Goal: Information Seeking & Learning: Find specific fact

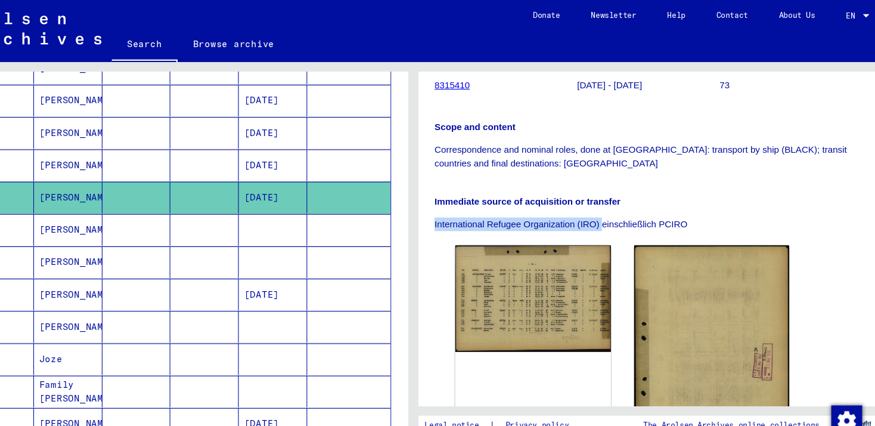
scroll to position [401, 0]
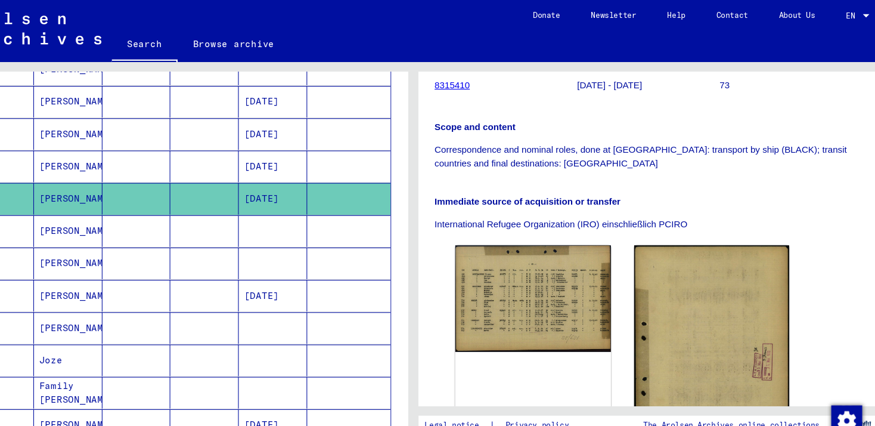
click at [289, 154] on mat-cell "[DATE]" at bounding box center [308, 153] width 63 height 29
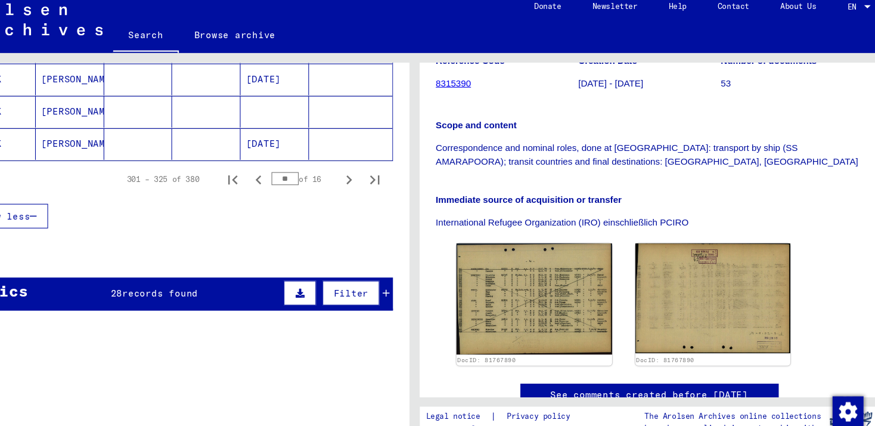
scroll to position [830, 0]
click at [286, 178] on icon "Previous page" at bounding box center [293, 174] width 17 height 17
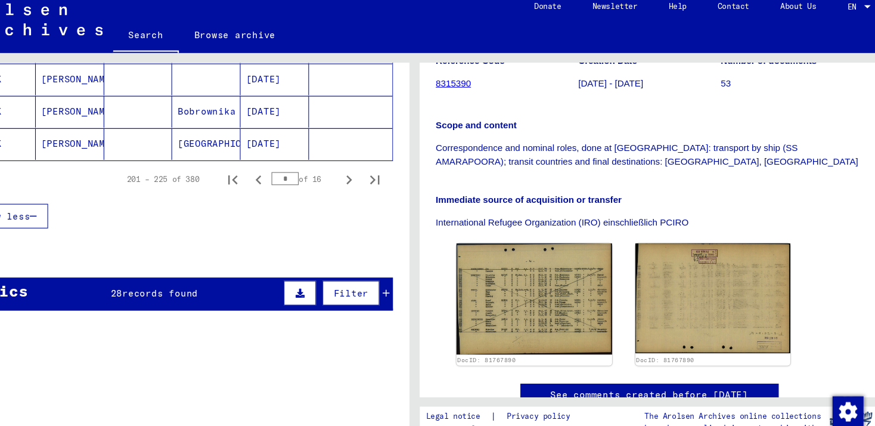
click at [286, 178] on icon "Previous page" at bounding box center [293, 174] width 17 height 17
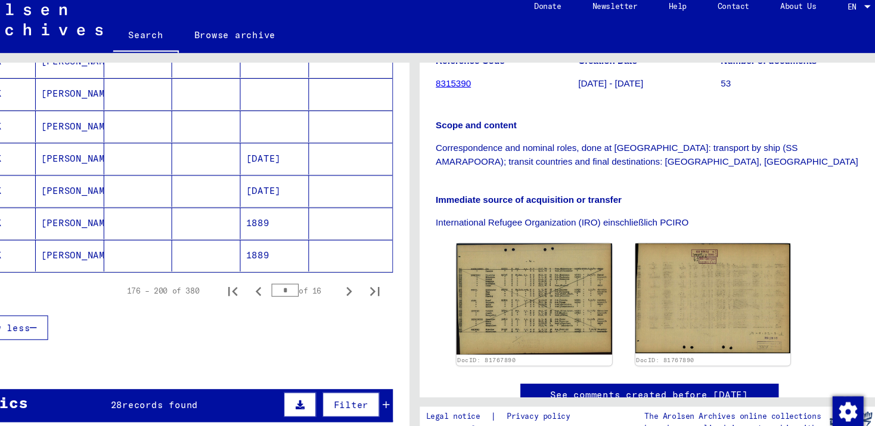
scroll to position [735, 0]
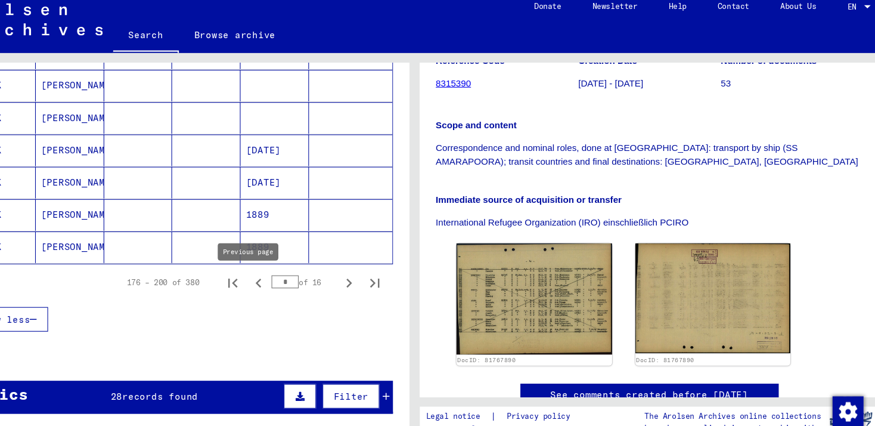
click at [290, 272] on icon "Previous page" at bounding box center [292, 269] width 5 height 8
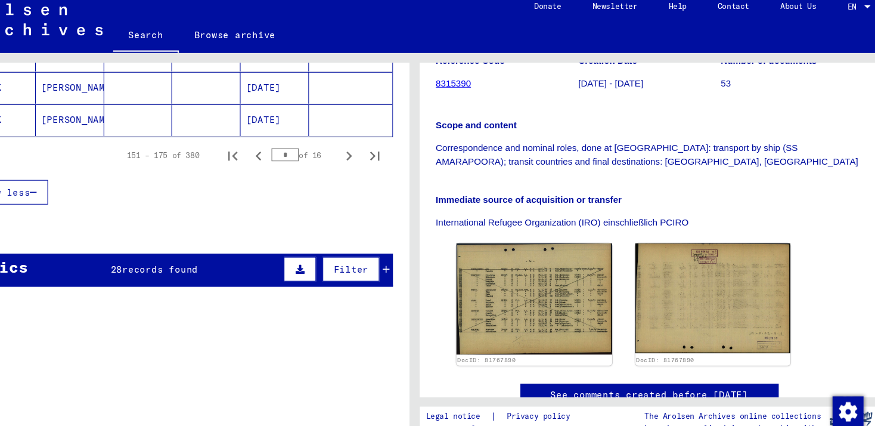
scroll to position [850, 0]
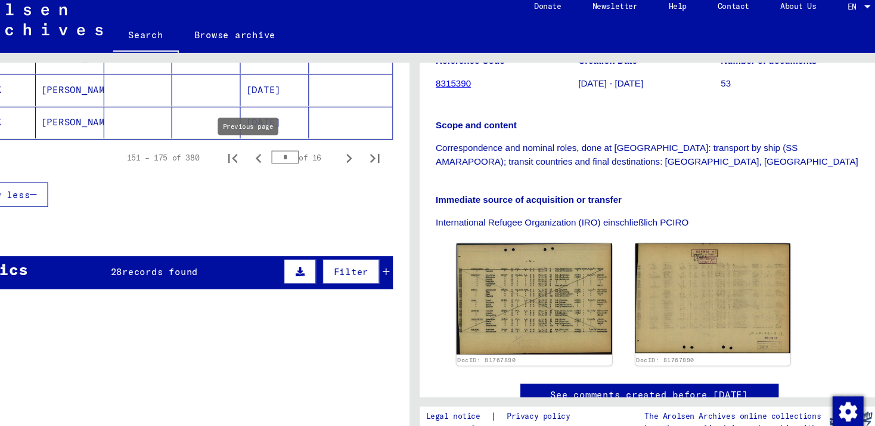
click at [287, 160] on icon "Previous page" at bounding box center [293, 154] width 17 height 17
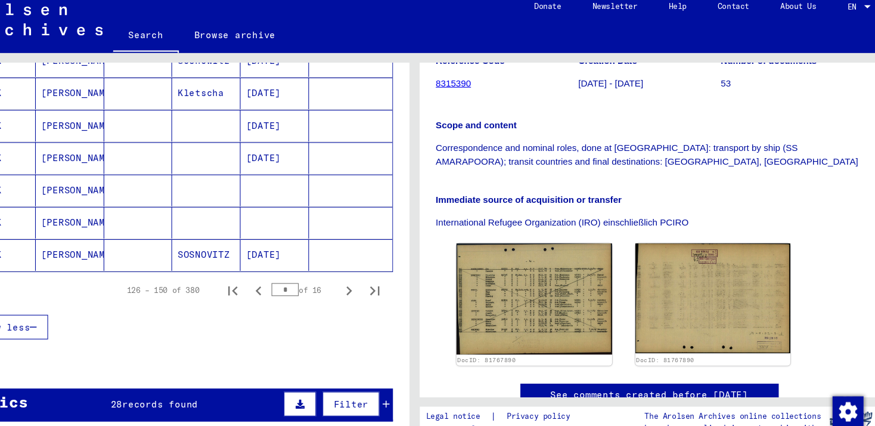
scroll to position [733, 0]
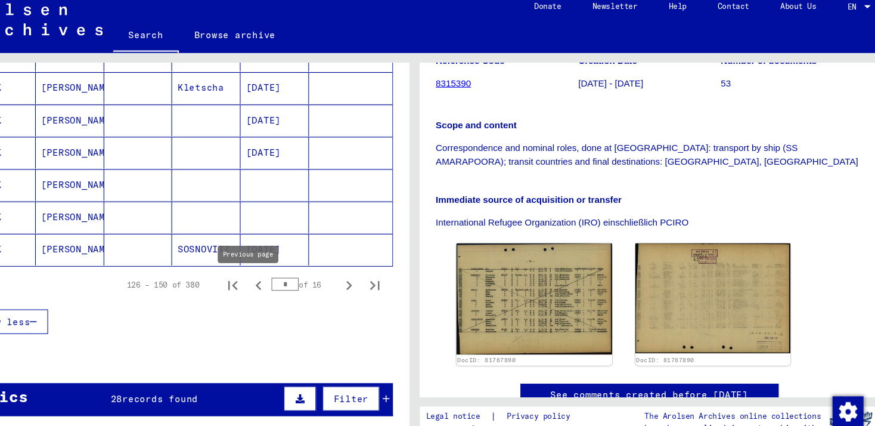
click at [285, 278] on icon "Previous page" at bounding box center [293, 271] width 17 height 17
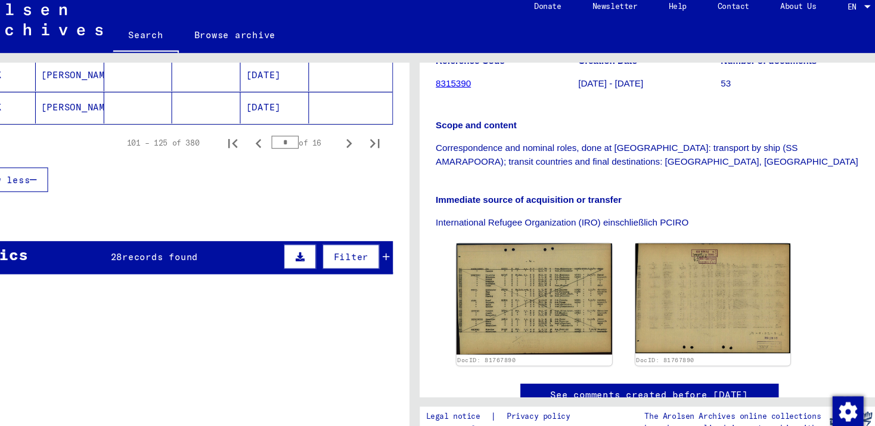
scroll to position [872, 0]
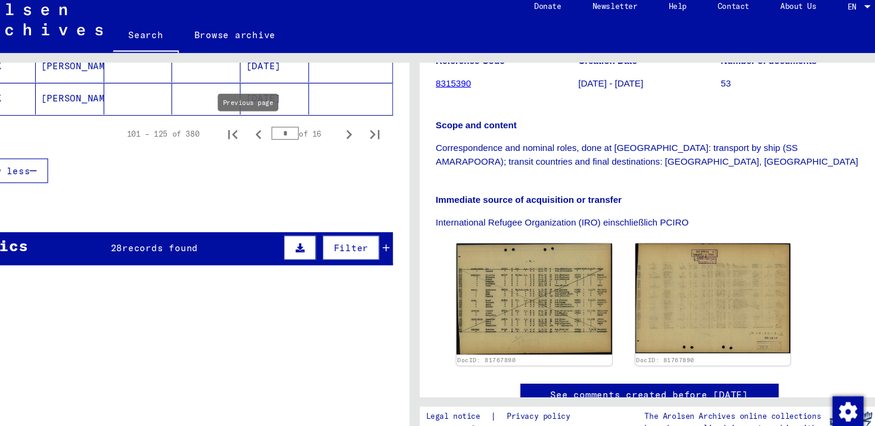
click at [285, 135] on icon "Previous page" at bounding box center [293, 132] width 17 height 17
type input "*"
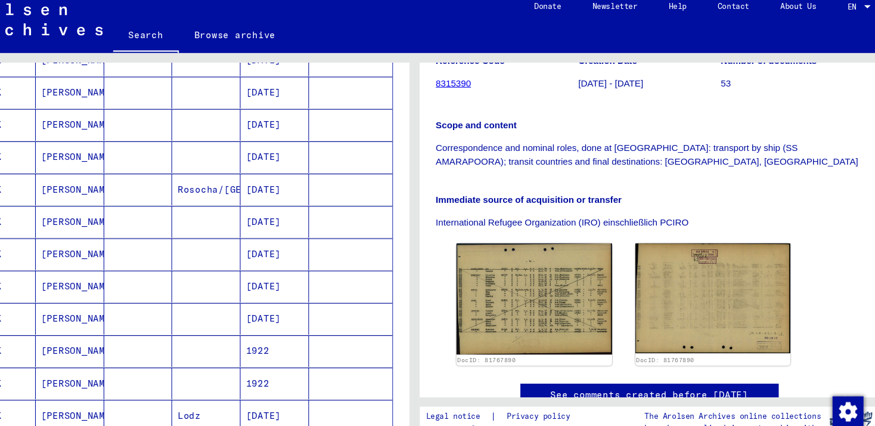
scroll to position [481, 0]
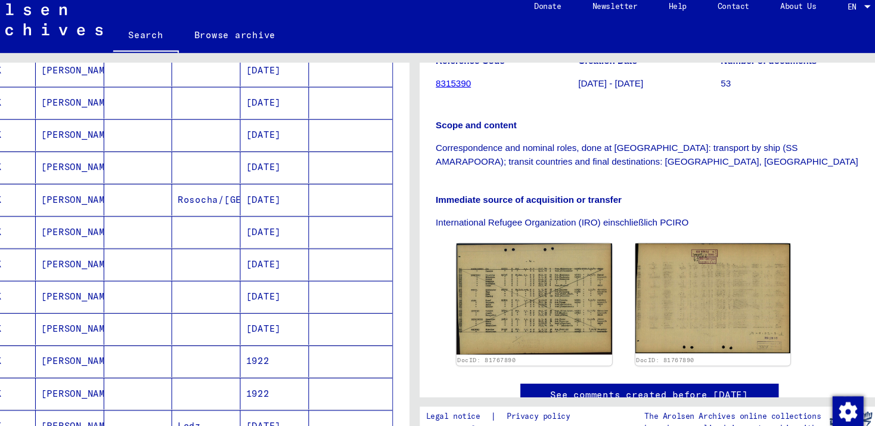
click at [301, 191] on mat-cell "[DATE]" at bounding box center [308, 192] width 63 height 29
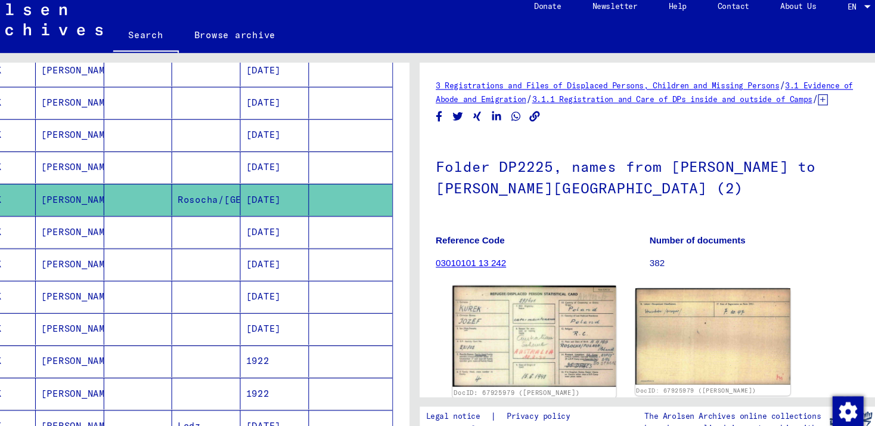
click at [569, 322] on img at bounding box center [548, 319] width 151 height 94
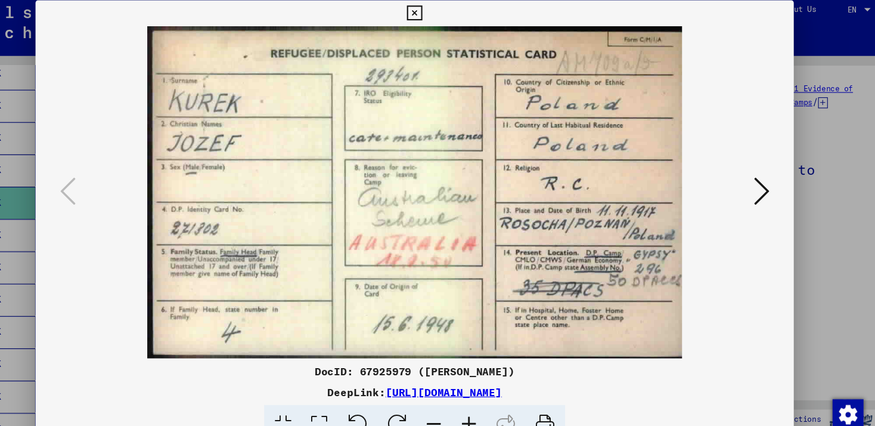
click at [430, 23] on icon at bounding box center [437, 18] width 14 height 14
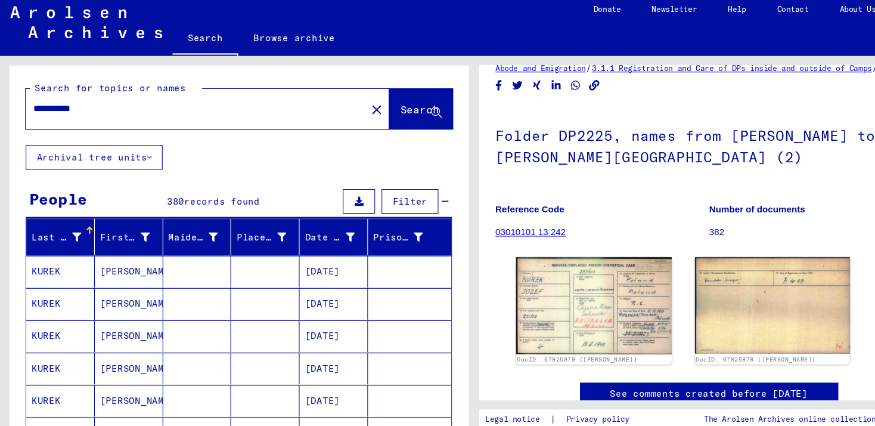
drag, startPoint x: 60, startPoint y: 107, endPoint x: 28, endPoint y: 107, distance: 31.6
click at [28, 107] on div "**********" at bounding box center [177, 105] width 307 height 27
paste input "********"
type input "**********"
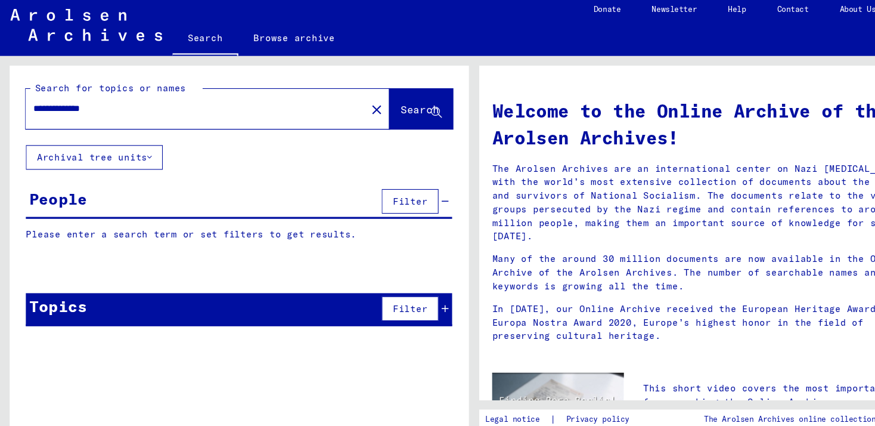
click at [398, 105] on icon at bounding box center [403, 109] width 10 height 10
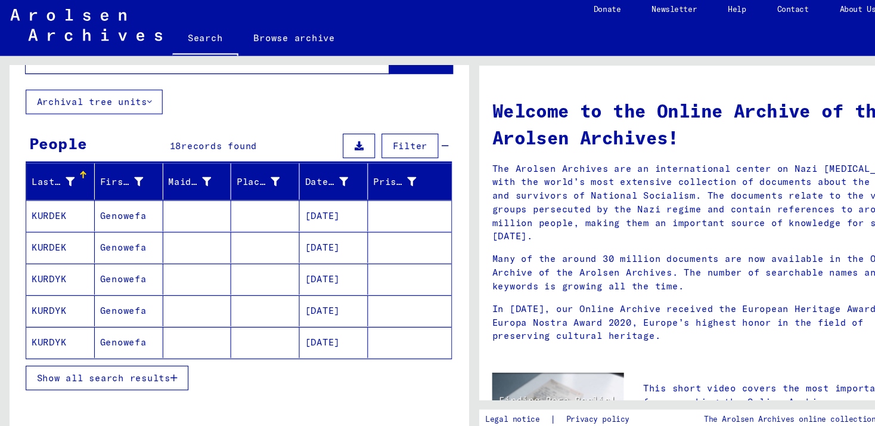
scroll to position [59, 0]
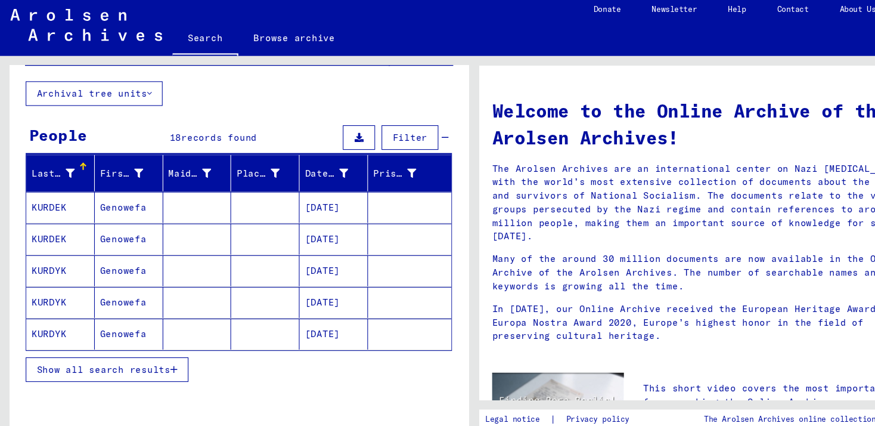
click at [140, 344] on span "Show all search results" at bounding box center [95, 346] width 123 height 11
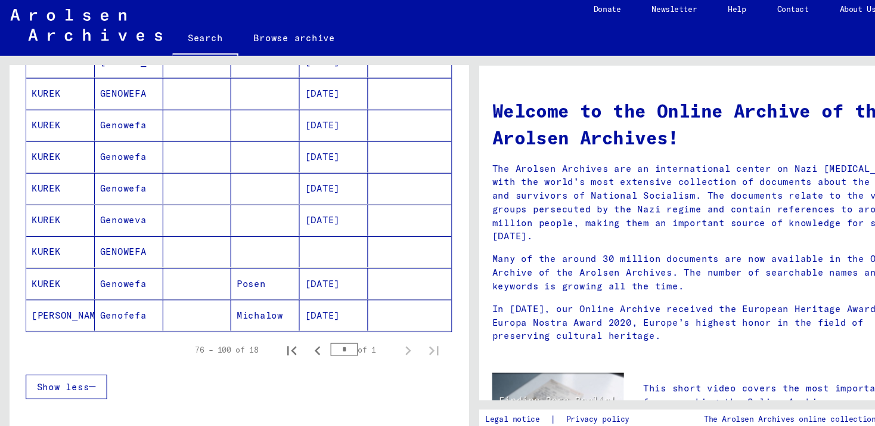
scroll to position [457, 0]
click at [290, 329] on icon "Previous page" at bounding box center [292, 328] width 5 height 8
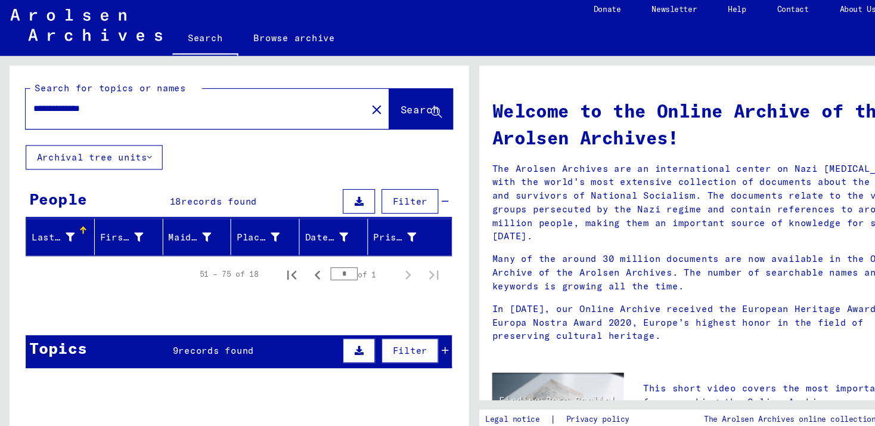
scroll to position [0, 0]
click at [377, 104] on span "Search" at bounding box center [388, 107] width 36 height 12
click at [398, 107] on icon at bounding box center [403, 109] width 10 height 10
click at [359, 101] on button "Search" at bounding box center [388, 106] width 58 height 37
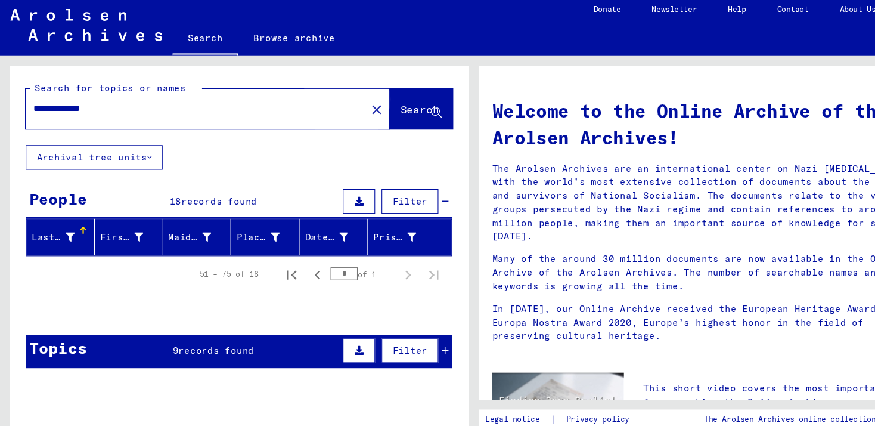
click at [370, 111] on span "Search" at bounding box center [388, 107] width 36 height 12
click at [390, 115] on button "Search" at bounding box center [388, 106] width 58 height 37
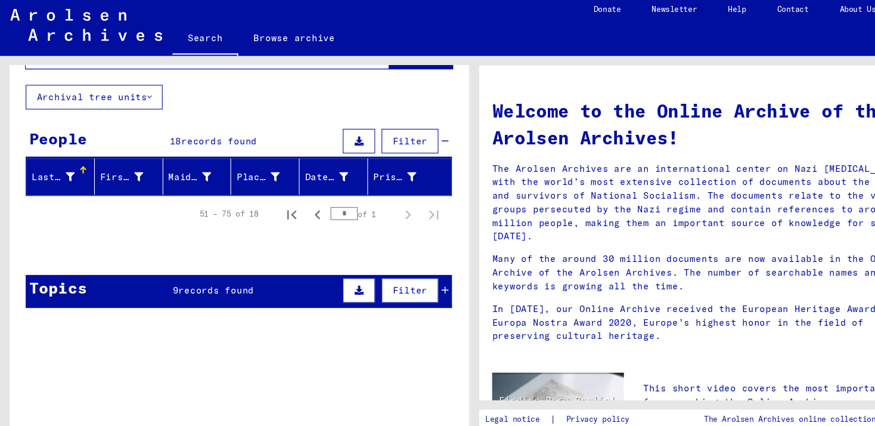
scroll to position [56, 0]
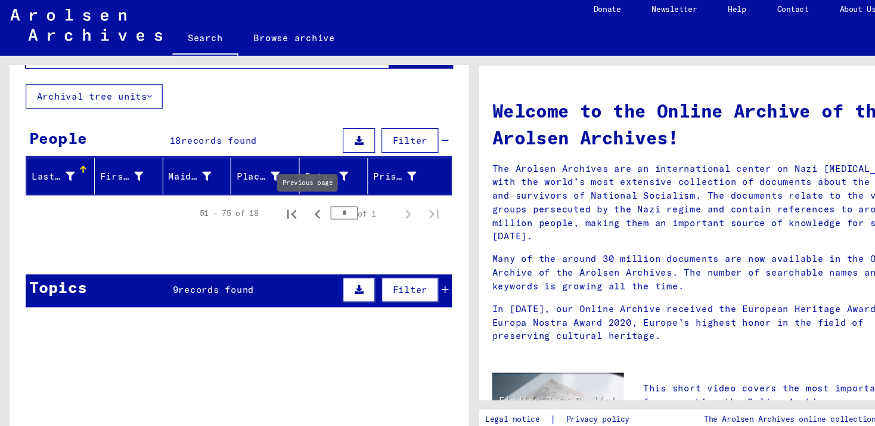
click at [291, 203] on icon "Previous page" at bounding box center [293, 203] width 17 height 17
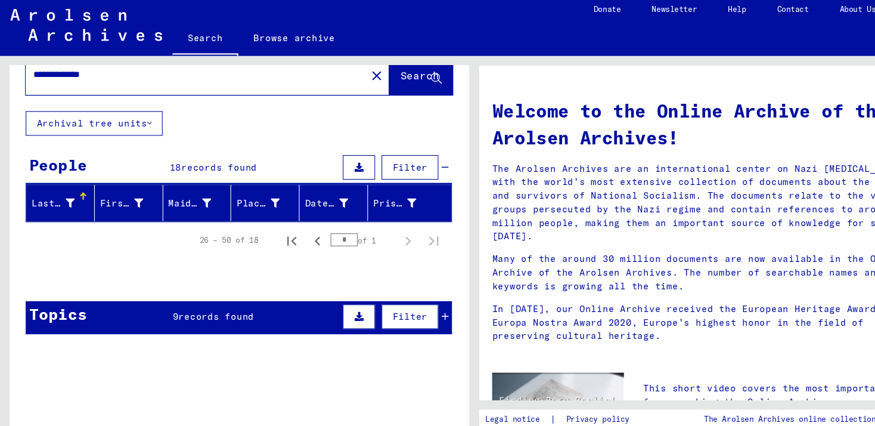
scroll to position [29, 0]
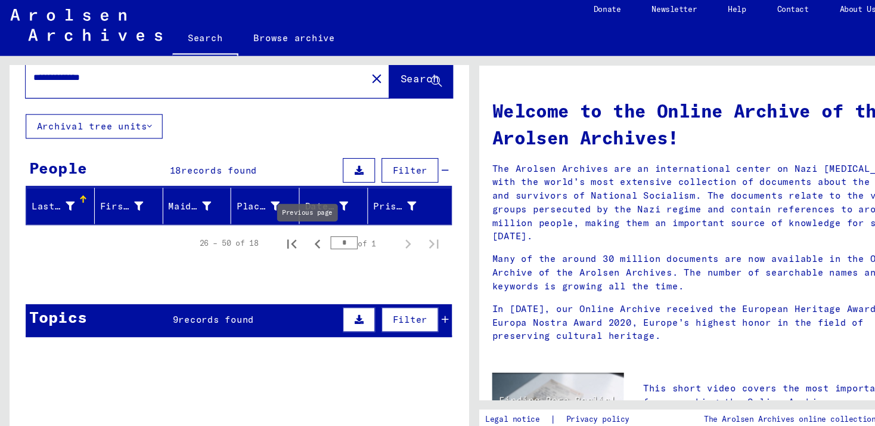
click at [290, 231] on icon "Previous page" at bounding box center [292, 231] width 5 height 8
type input "*"
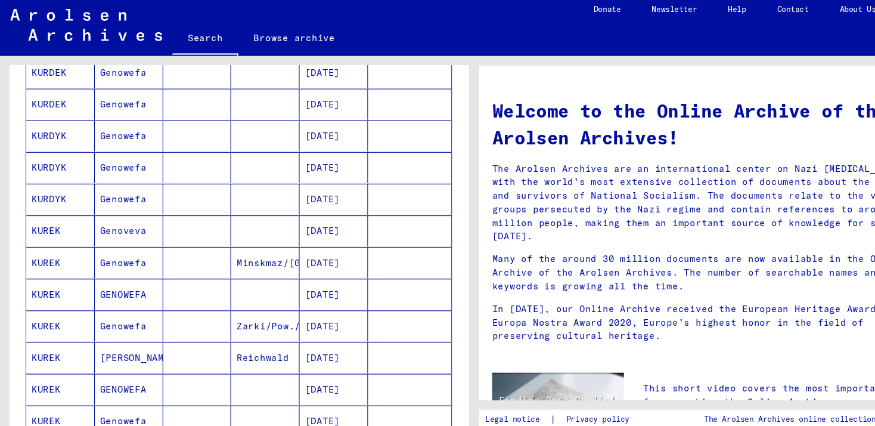
scroll to position [187, 0]
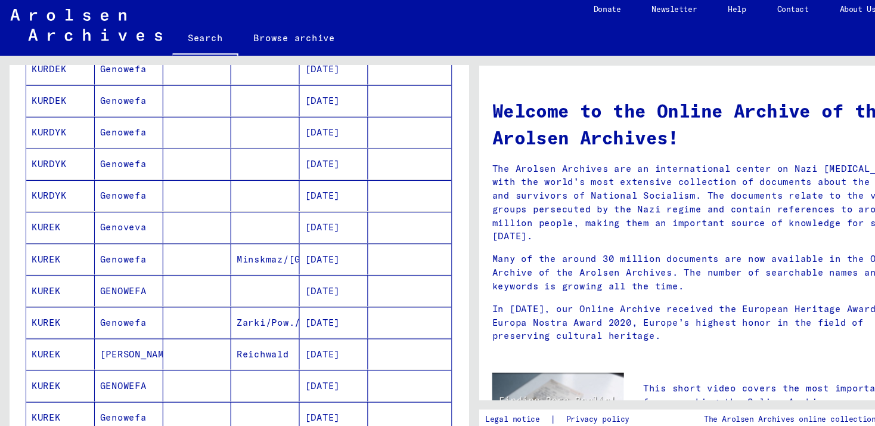
click at [235, 241] on mat-cell "Minskmaz/[GEOGRAPHIC_DATA]" at bounding box center [244, 244] width 63 height 29
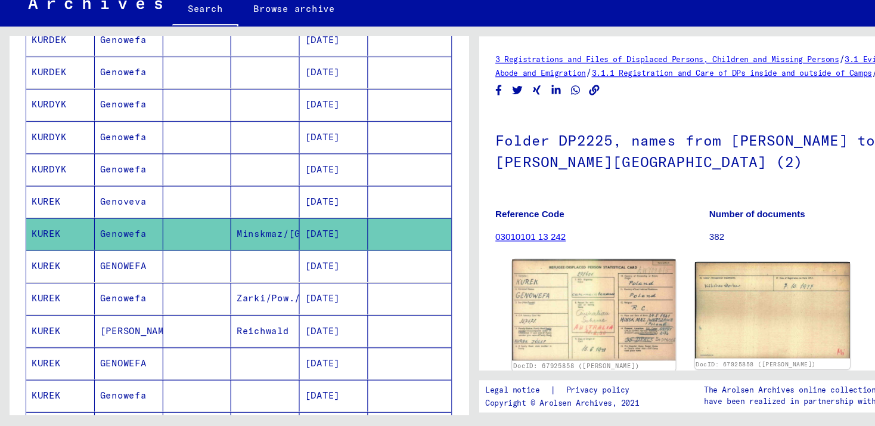
click at [563, 334] on img at bounding box center [548, 318] width 151 height 93
